Goal: Task Accomplishment & Management: Complete application form

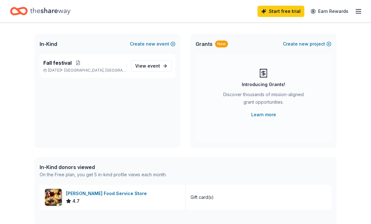
scroll to position [32, 0]
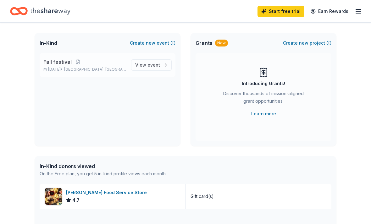
click at [96, 69] on span "[GEOGRAPHIC_DATA], [GEOGRAPHIC_DATA]" at bounding box center [95, 69] width 62 height 5
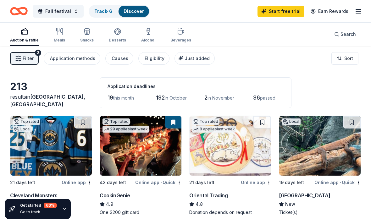
scroll to position [53, 0]
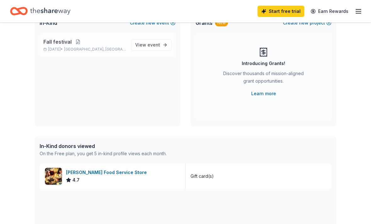
click at [75, 39] on button at bounding box center [78, 41] width 13 height 5
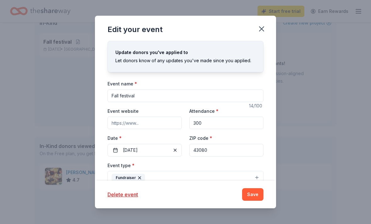
click at [233, 151] on input "43080" at bounding box center [226, 150] width 74 height 13
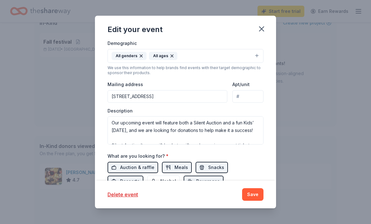
scroll to position [152, 0]
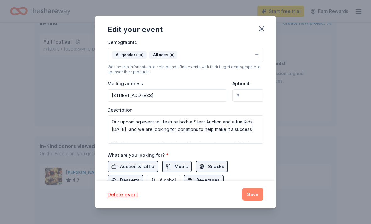
click at [257, 194] on button "Save" at bounding box center [252, 194] width 21 height 13
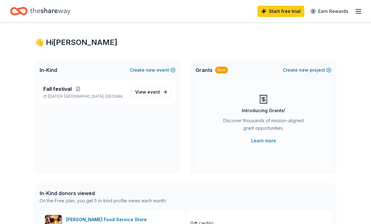
scroll to position [0, 0]
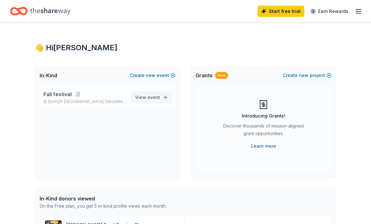
click at [148, 95] on span "View event" at bounding box center [147, 98] width 25 height 8
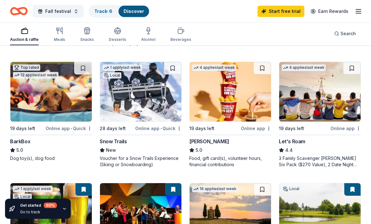
scroll to position [291, 0]
click at [240, 100] on img at bounding box center [230, 92] width 81 height 60
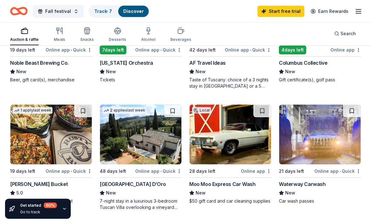
scroll to position [491, 0]
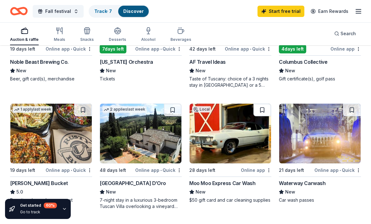
click at [262, 108] on button at bounding box center [262, 110] width 18 height 13
click at [76, 110] on button at bounding box center [83, 110] width 18 height 13
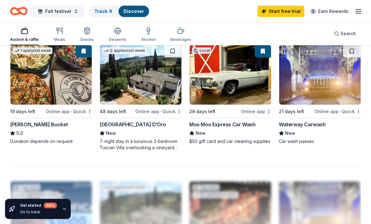
scroll to position [551, 0]
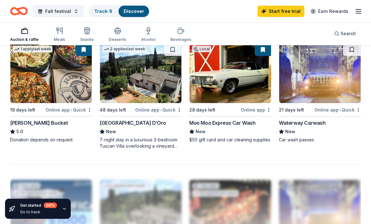
click at [318, 74] on img at bounding box center [319, 74] width 81 height 60
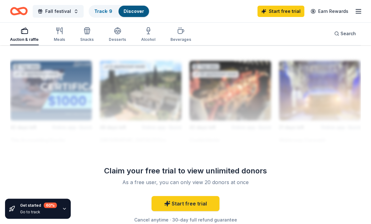
scroll to position [671, 0]
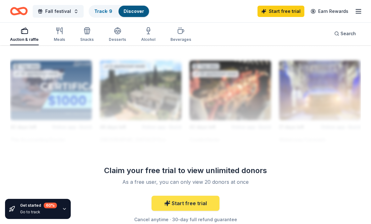
click at [200, 205] on link "Start free trial" at bounding box center [186, 203] width 68 height 15
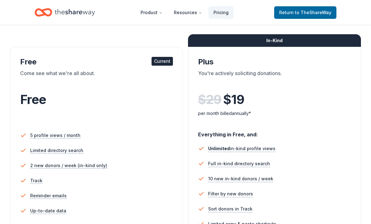
scroll to position [89, 0]
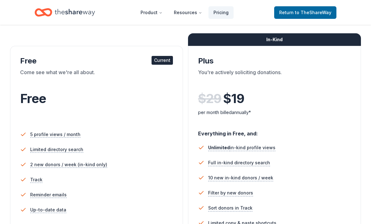
click at [131, 123] on div "Free" at bounding box center [96, 107] width 153 height 35
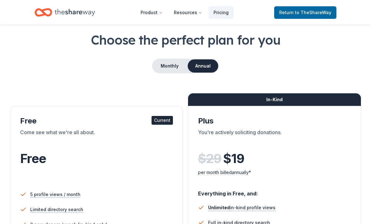
scroll to position [0, 0]
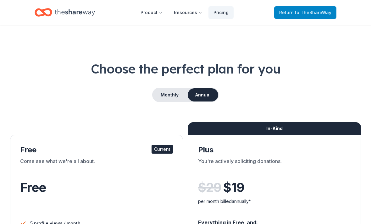
click at [315, 13] on span "to TheShareWay" at bounding box center [313, 12] width 36 height 5
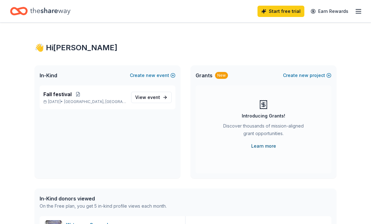
click at [267, 147] on link "Learn more" at bounding box center [263, 146] width 25 height 8
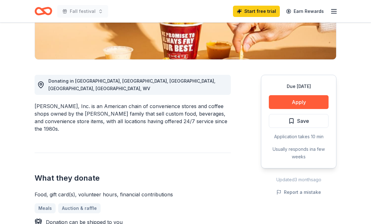
scroll to position [131, 0]
click at [301, 104] on button "Apply" at bounding box center [299, 102] width 60 height 14
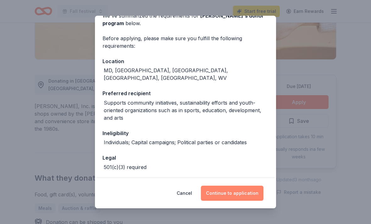
click at [243, 201] on button "Continue to application" at bounding box center [232, 193] width 63 height 15
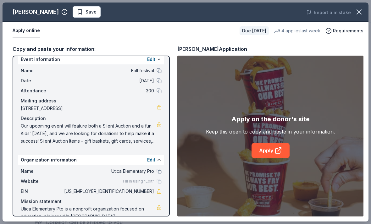
scroll to position [6, 0]
click at [272, 158] on link "Apply" at bounding box center [271, 150] width 38 height 15
click at [360, 14] on icon "button" at bounding box center [359, 12] width 9 height 9
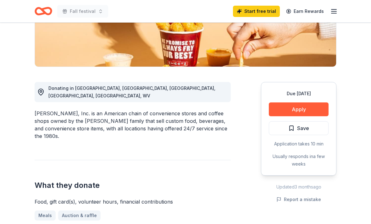
scroll to position [124, 0]
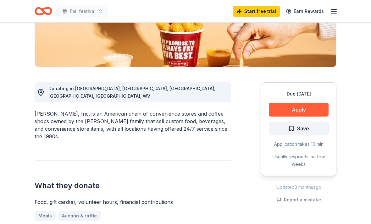
click at [306, 132] on span "Save" at bounding box center [303, 129] width 12 height 8
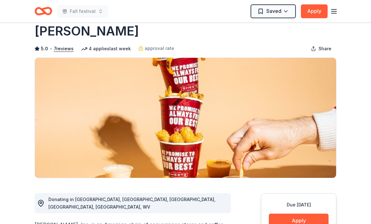
scroll to position [0, 0]
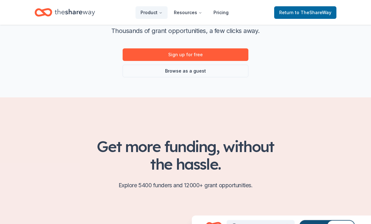
scroll to position [68, 0]
